Goal: Transaction & Acquisition: Book appointment/travel/reservation

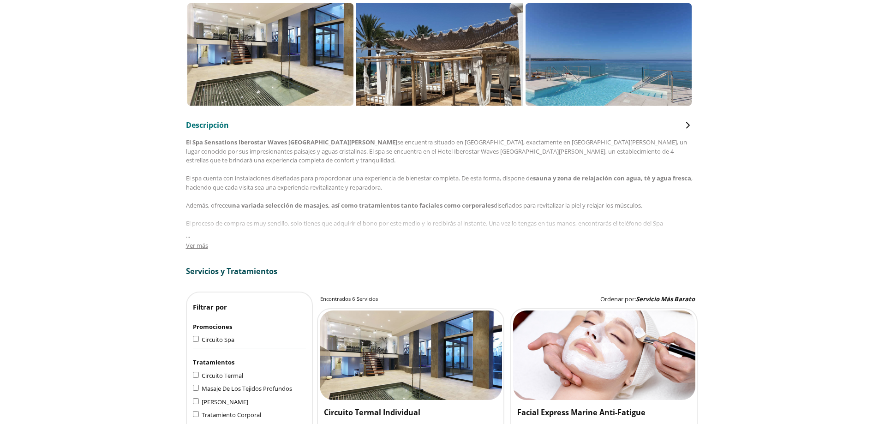
scroll to position [323, 0]
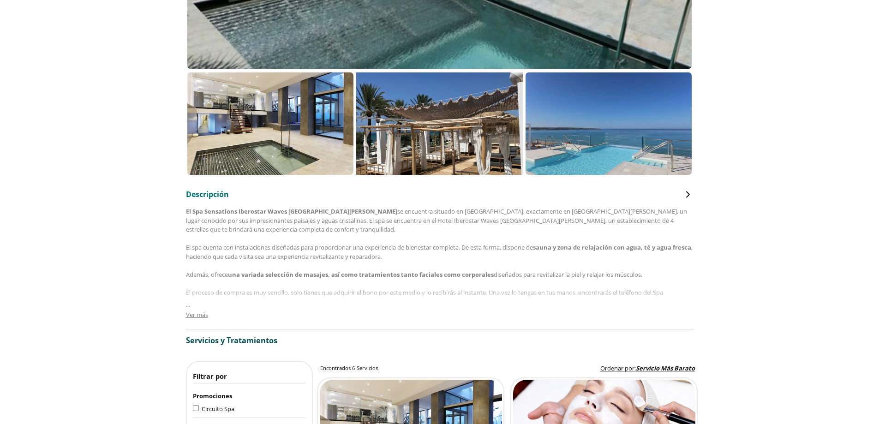
click at [199, 314] on span "Ver más" at bounding box center [197, 314] width 22 height 8
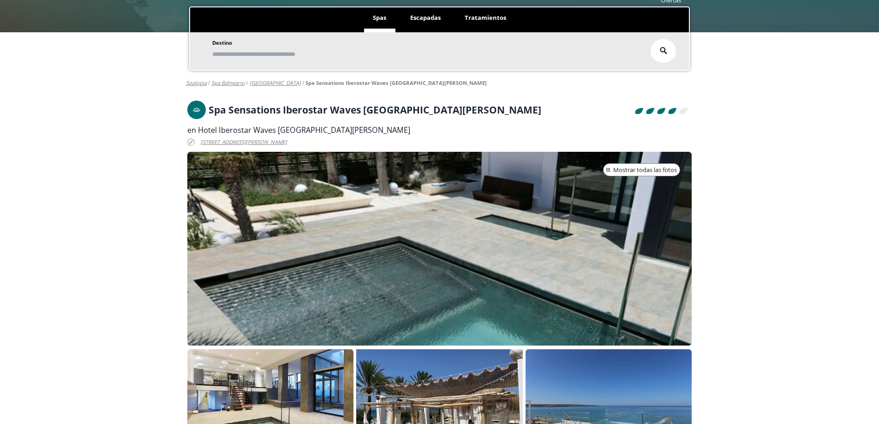
scroll to position [0, 0]
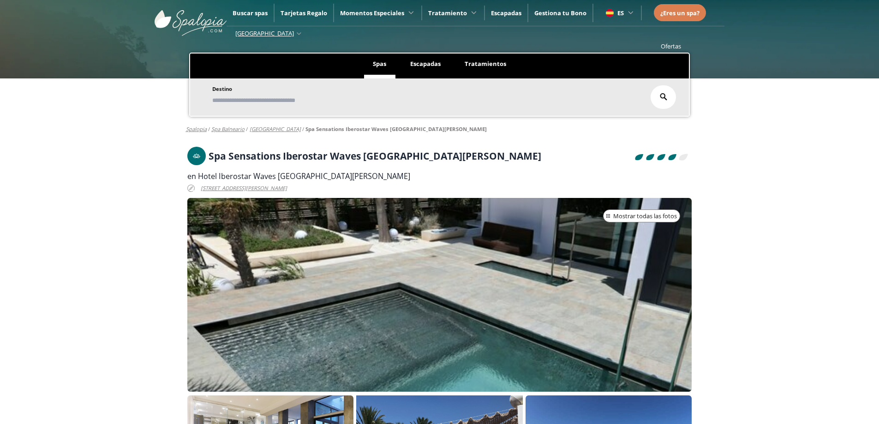
click at [587, 234] on div at bounding box center [439, 295] width 505 height 194
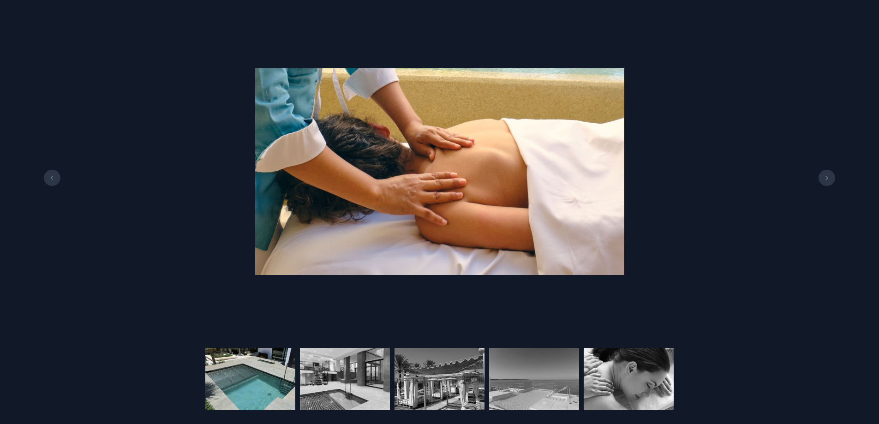
click at [269, 374] on img at bounding box center [250, 379] width 90 height 62
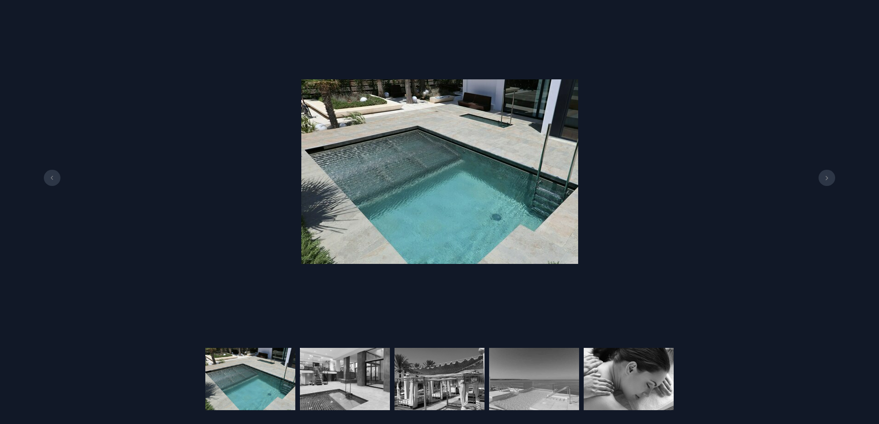
click at [296, 381] on div at bounding box center [439, 379] width 468 height 62
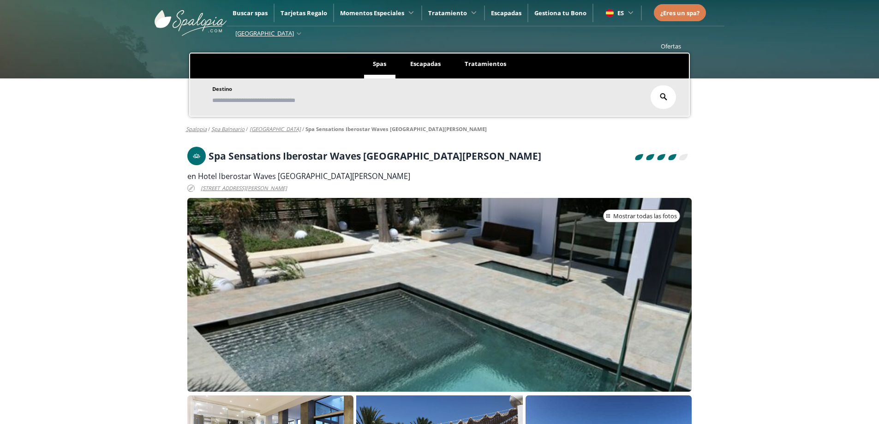
click at [412, 350] on div at bounding box center [439, 295] width 505 height 194
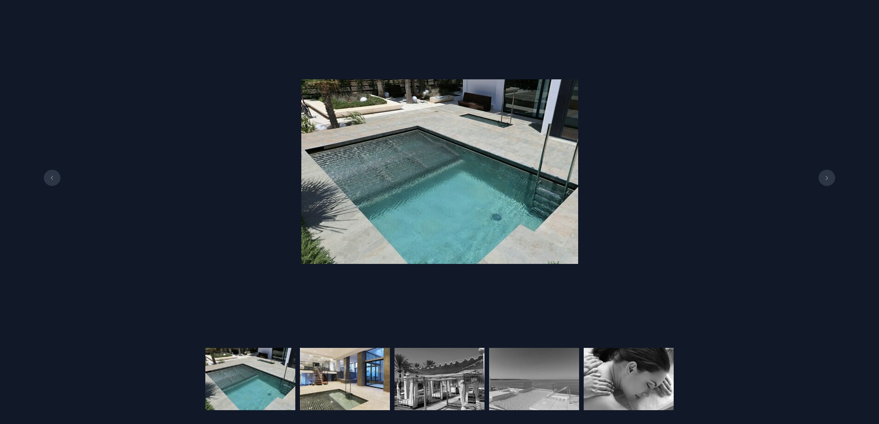
click at [368, 377] on img at bounding box center [345, 379] width 90 height 62
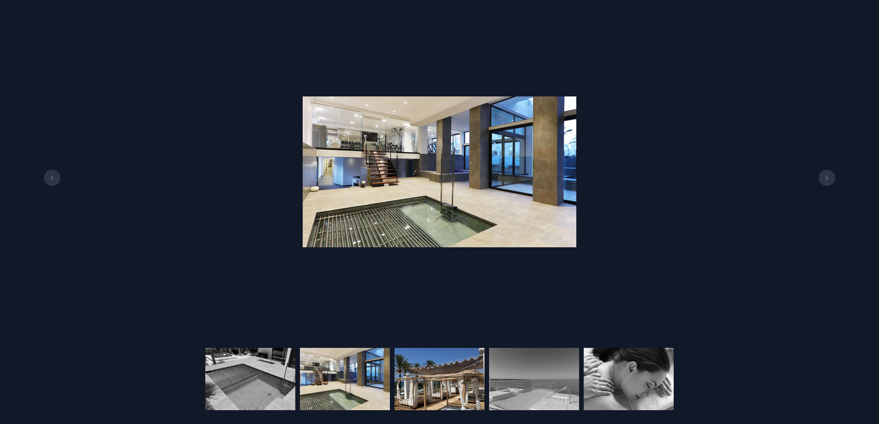
click at [396, 381] on img at bounding box center [439, 379] width 90 height 62
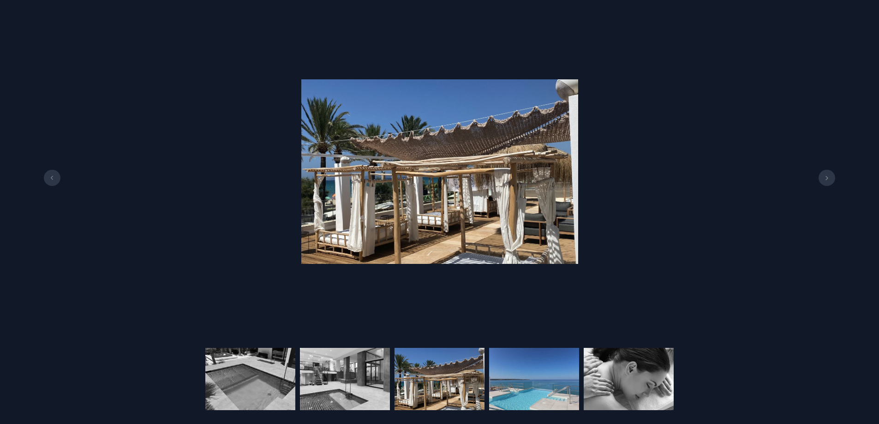
click at [520, 380] on img at bounding box center [534, 379] width 90 height 62
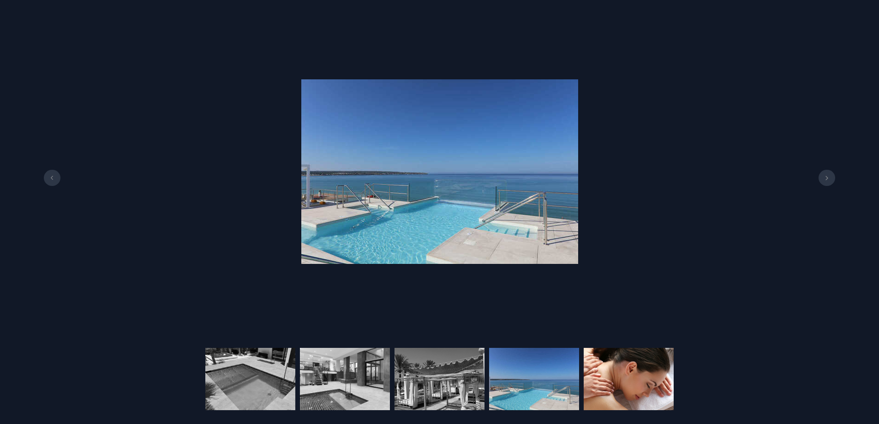
click at [622, 373] on img at bounding box center [629, 379] width 90 height 62
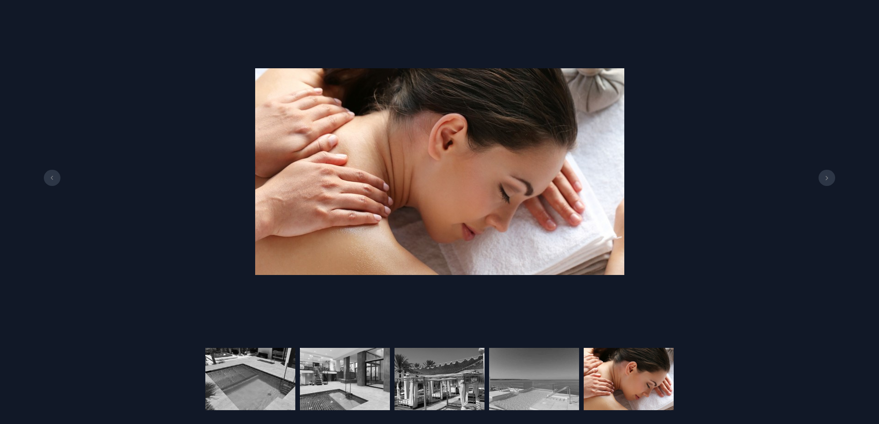
click at [763, 232] on div at bounding box center [439, 172] width 879 height 316
